Goal: Task Accomplishment & Management: Complete application form

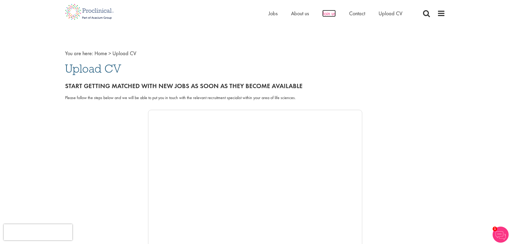
click at [327, 13] on span "Join us" at bounding box center [328, 13] width 13 height 7
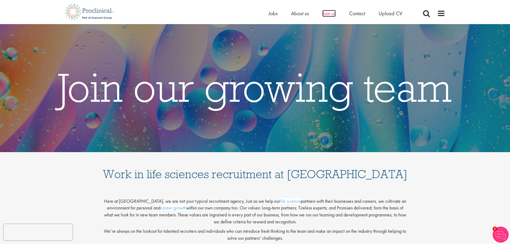
click at [329, 12] on span "Join us" at bounding box center [328, 13] width 13 height 7
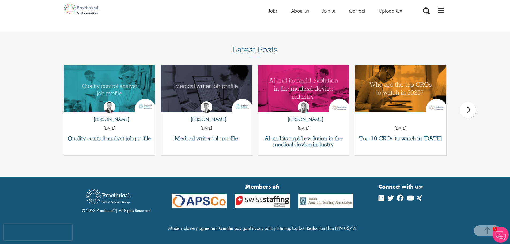
scroll to position [695, 0]
click at [329, 12] on span "Join us" at bounding box center [328, 10] width 13 height 7
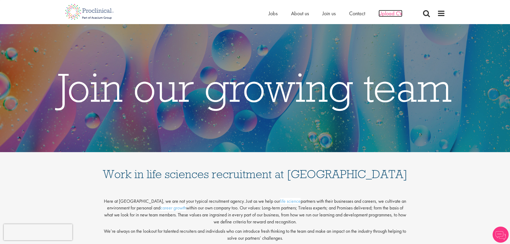
click at [396, 16] on span "Upload CV" at bounding box center [390, 13] width 24 height 7
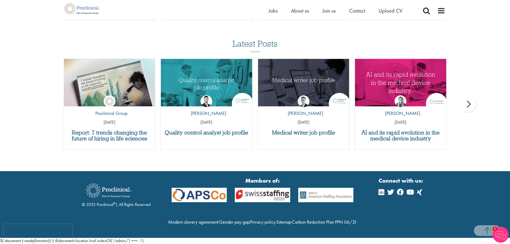
scroll to position [490, 0]
